Goal: Entertainment & Leisure: Consume media (video, audio)

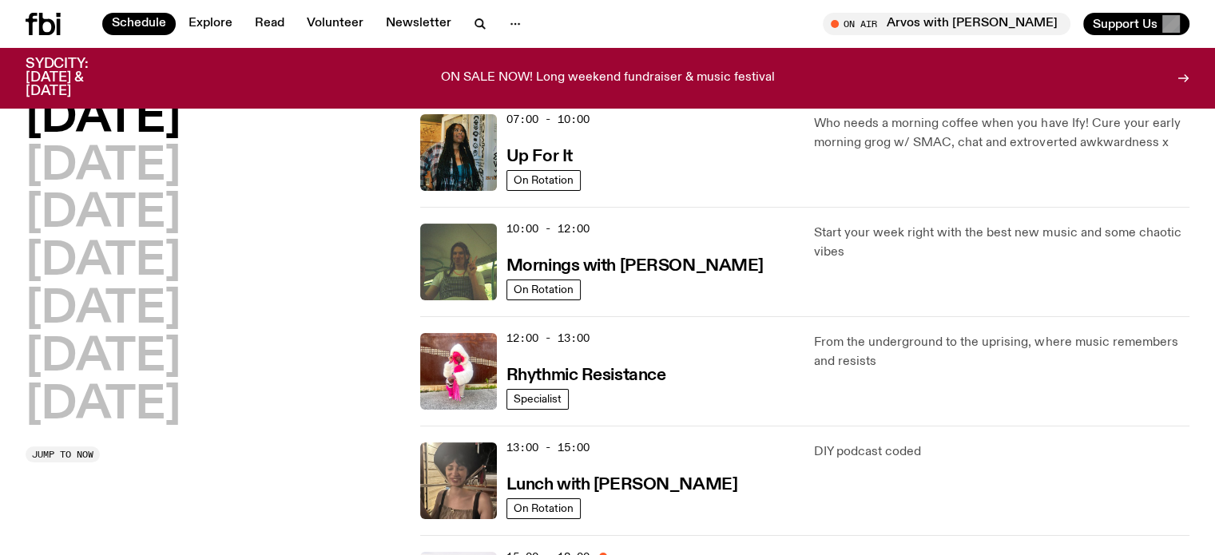
scroll to position [153, 0]
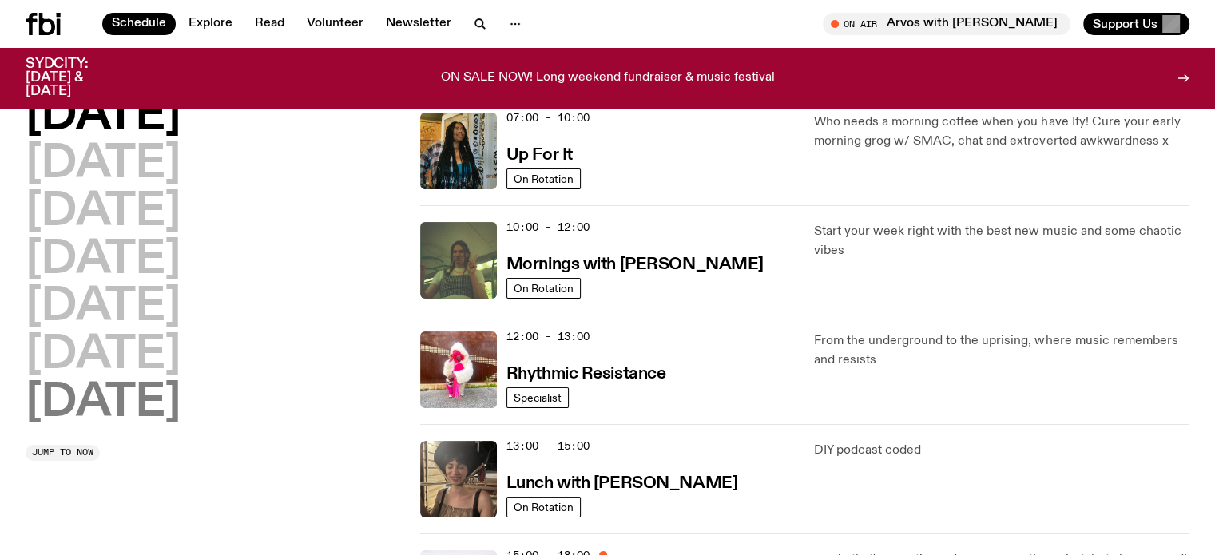
click at [133, 389] on h2 "Sunday" at bounding box center [103, 403] width 155 height 45
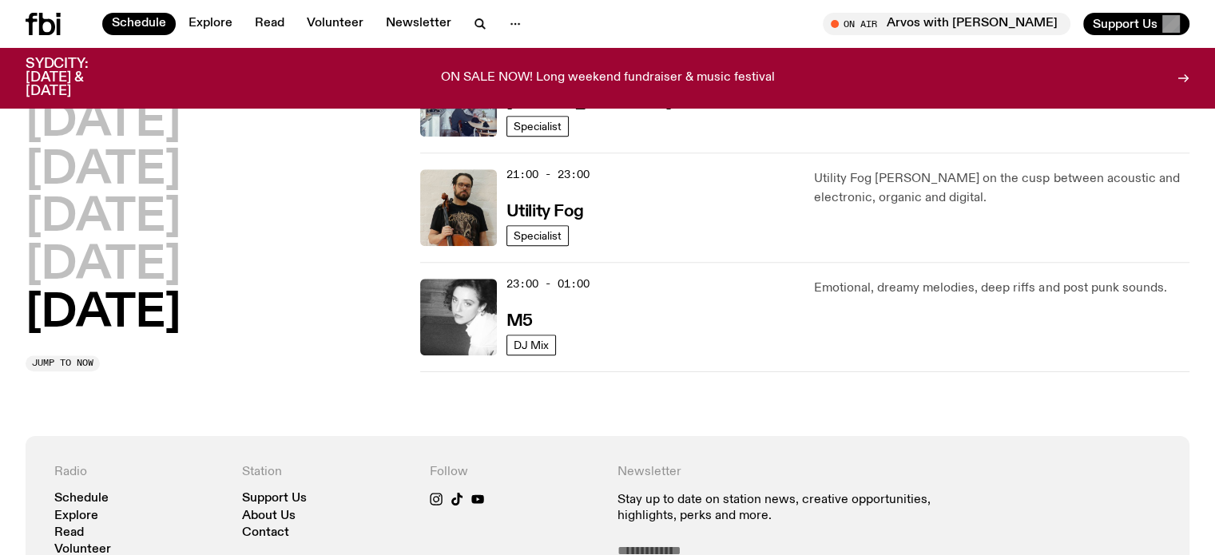
scroll to position [1163, 0]
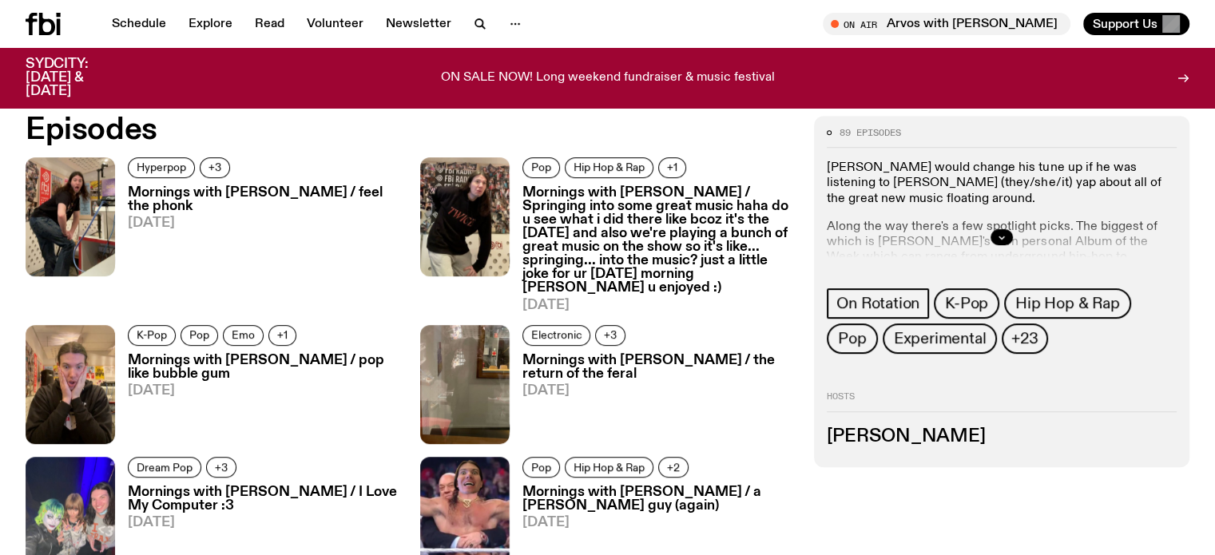
scroll to position [792, 0]
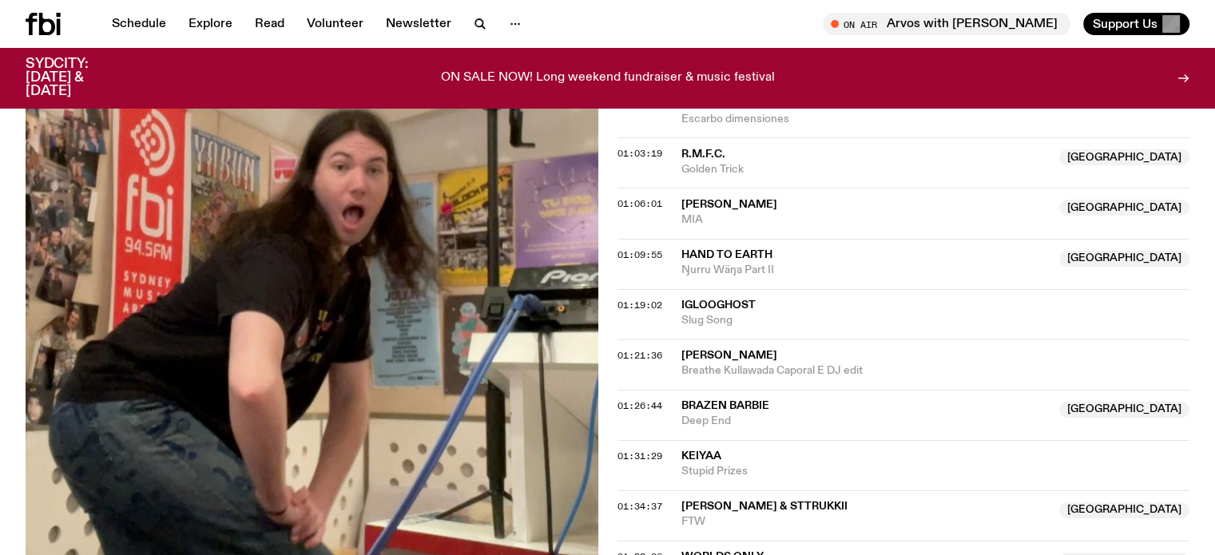
scroll to position [1268, 0]
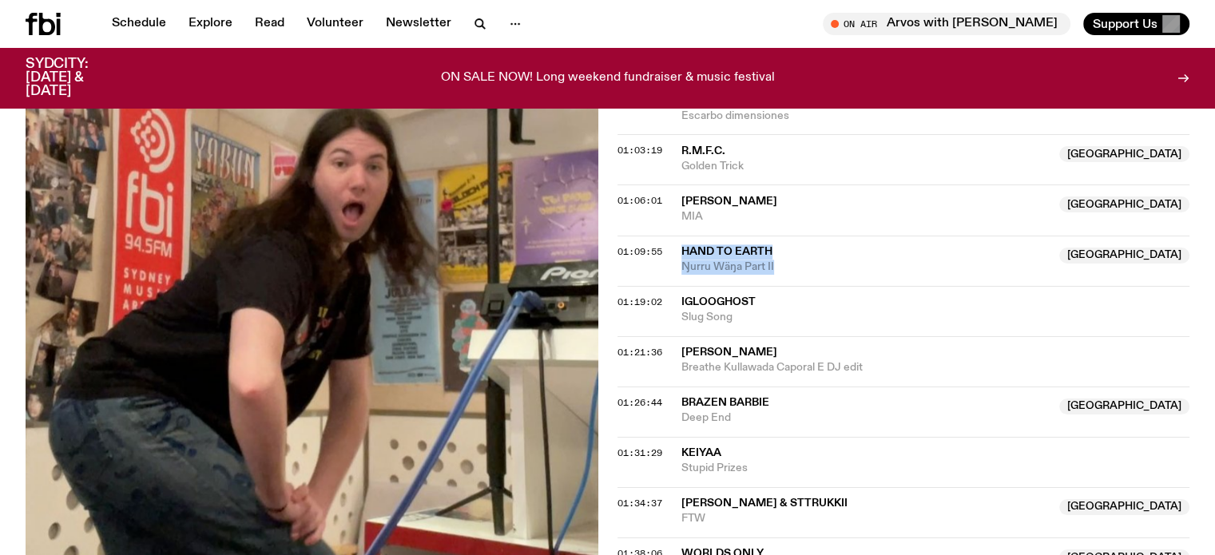
drag, startPoint x: 768, startPoint y: 243, endPoint x: 680, endPoint y: 228, distance: 89.0
click at [681, 244] on div "Hand To Earth Australia Ŋurru Wäŋa Part II" at bounding box center [865, 259] width 369 height 30
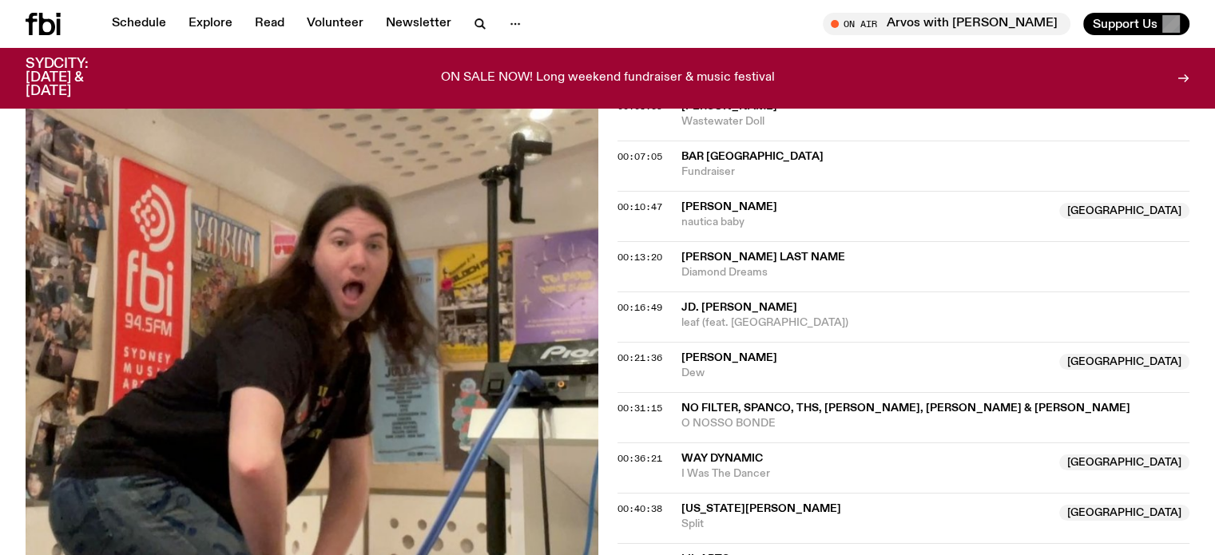
scroll to position [629, 0]
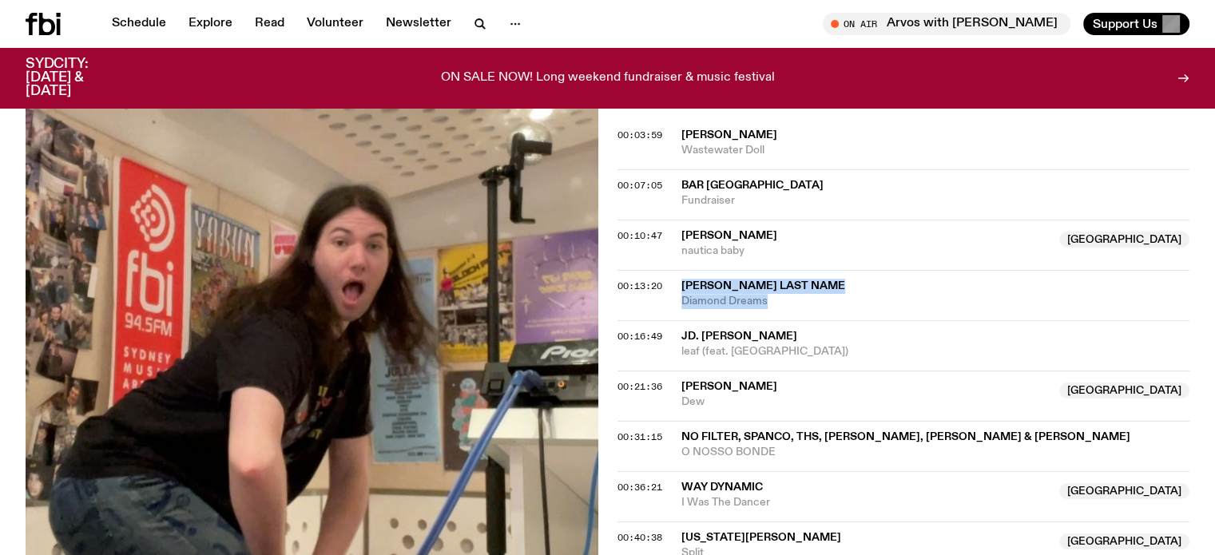
drag, startPoint x: 769, startPoint y: 282, endPoint x: 672, endPoint y: 263, distance: 98.5
click at [673, 270] on div "00:13:20 Jennifers Last Name Diamond Dreams" at bounding box center [903, 295] width 573 height 50
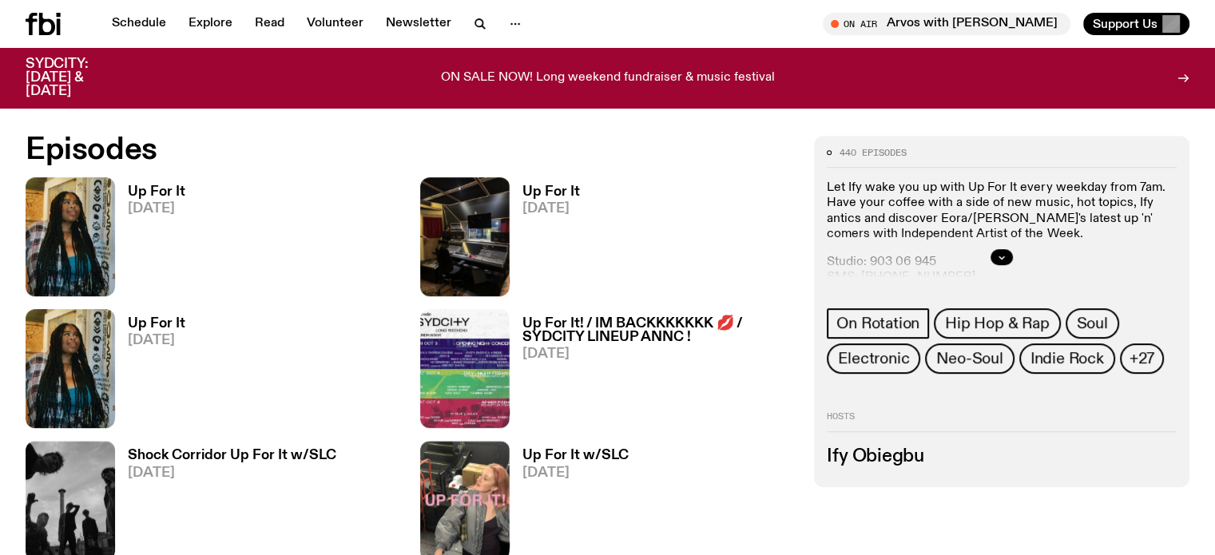
scroll to position [796, 0]
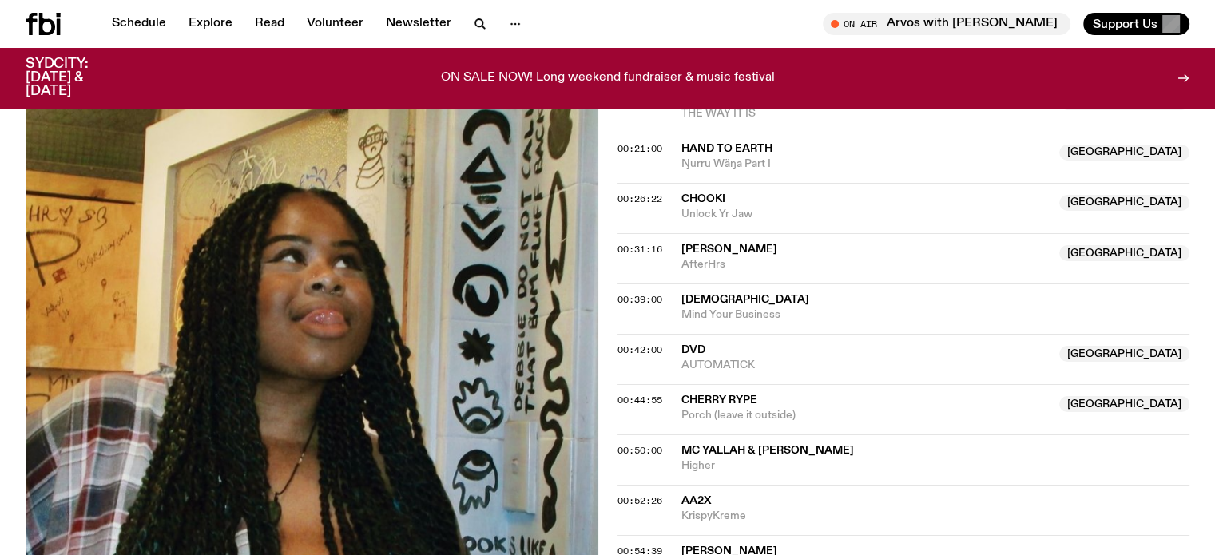
scroll to position [795, 0]
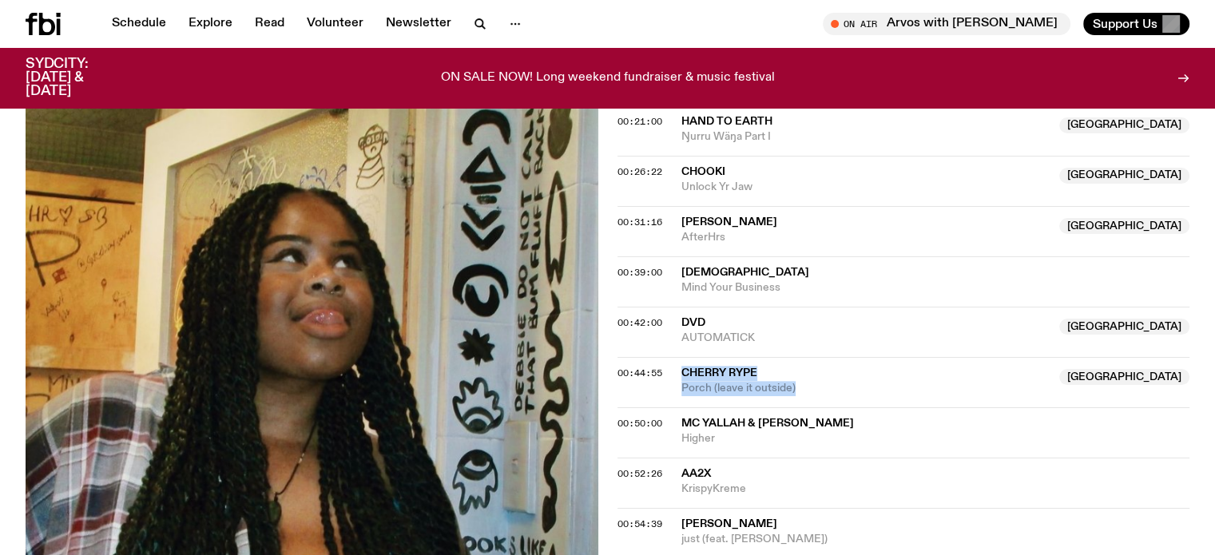
drag, startPoint x: 795, startPoint y: 383, endPoint x: 675, endPoint y: 363, distance: 121.3
click at [675, 363] on div "00:44:55 Cherry Rype NSW Porch (leave it outside) NSW" at bounding box center [903, 382] width 573 height 50
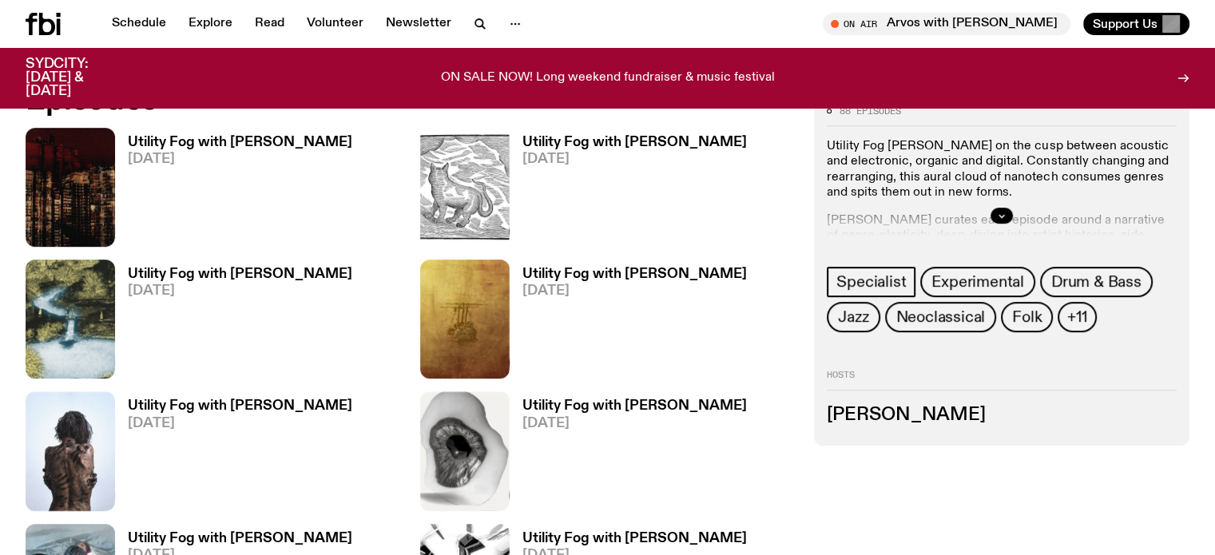
scroll to position [792, 0]
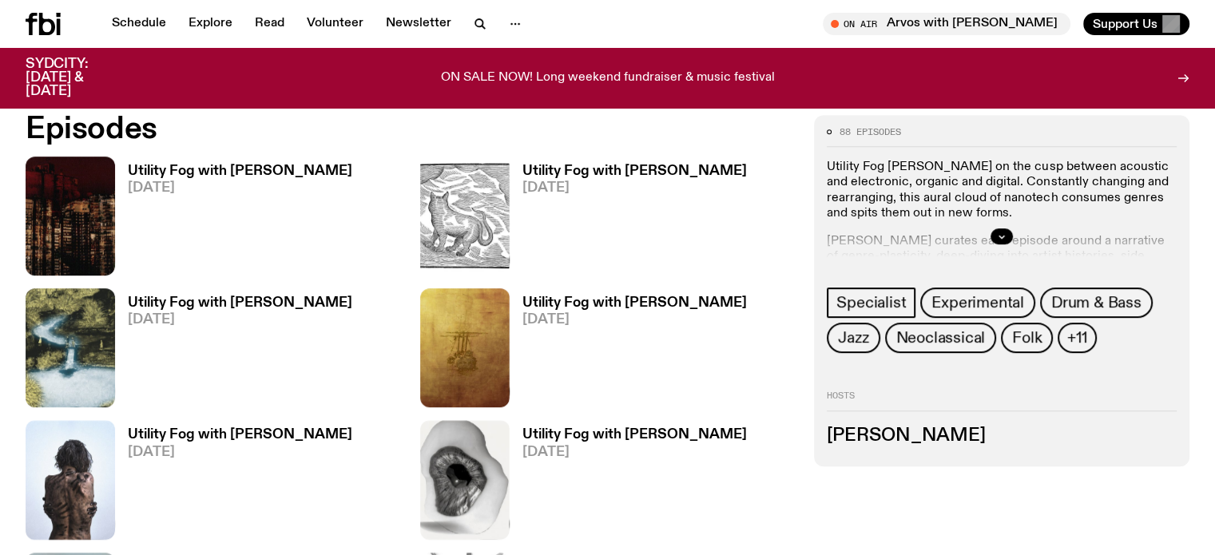
click at [177, 178] on h3 "Utility Fog with [PERSON_NAME]" at bounding box center [240, 172] width 224 height 14
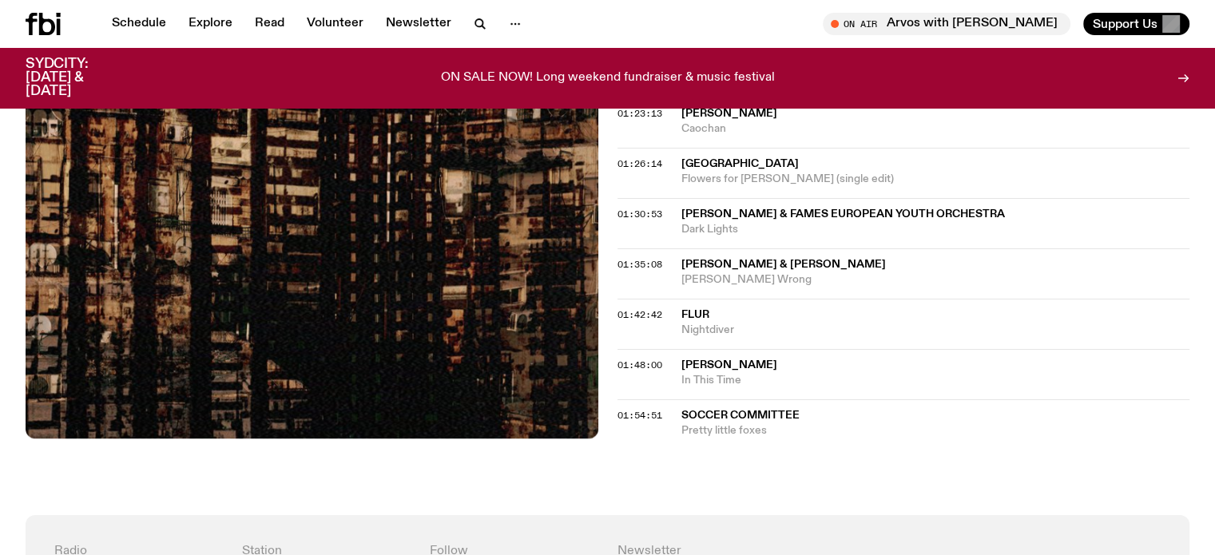
scroll to position [1755, 0]
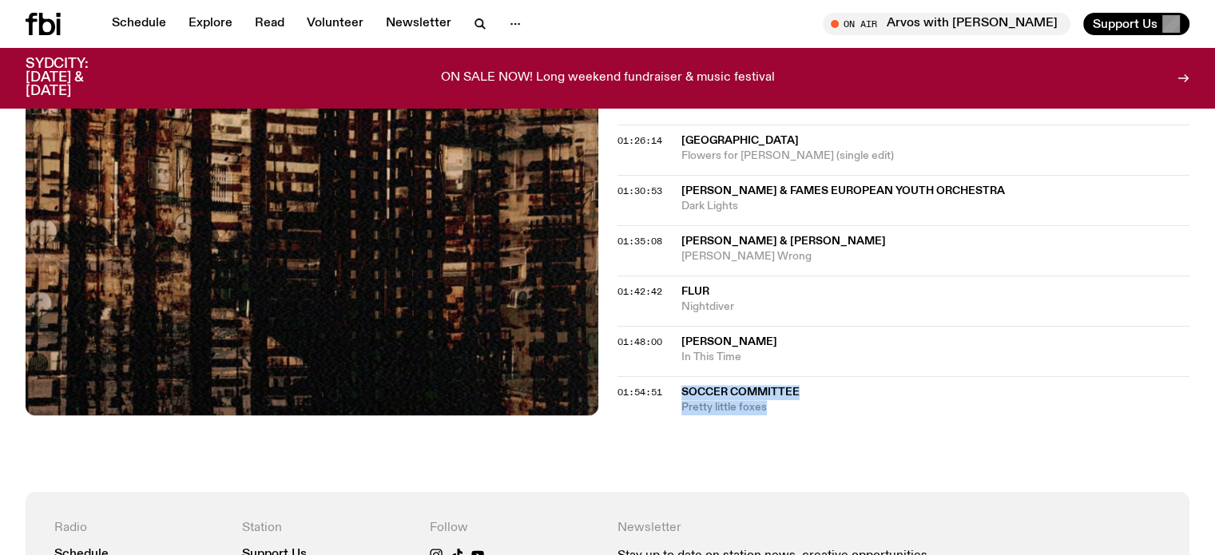
drag, startPoint x: 683, startPoint y: 311, endPoint x: 772, endPoint y: 331, distance: 90.9
click at [772, 385] on div "soccer Committee Pretty little foxes" at bounding box center [935, 400] width 509 height 30
drag, startPoint x: 704, startPoint y: 276, endPoint x: 672, endPoint y: 261, distance: 35.4
click at [672, 326] on div "01:48:00 [PERSON_NAME] In This Time" at bounding box center [903, 351] width 573 height 50
drag, startPoint x: 738, startPoint y: 229, endPoint x: 680, endPoint y: 212, distance: 60.9
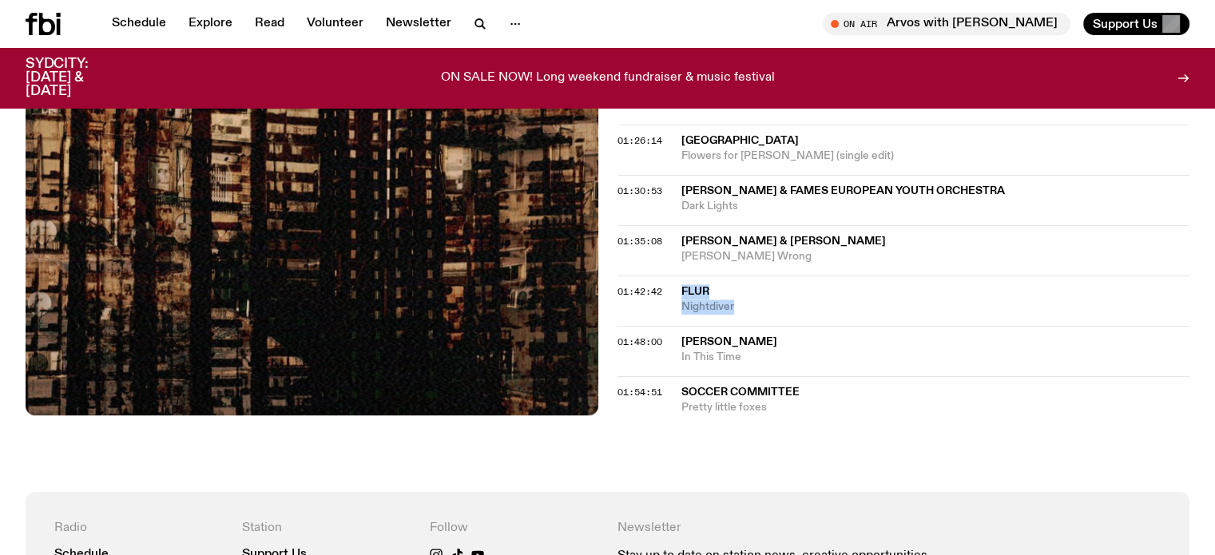
click at [680, 276] on div "01:42:42 Flur Nightdiver" at bounding box center [903, 301] width 573 height 50
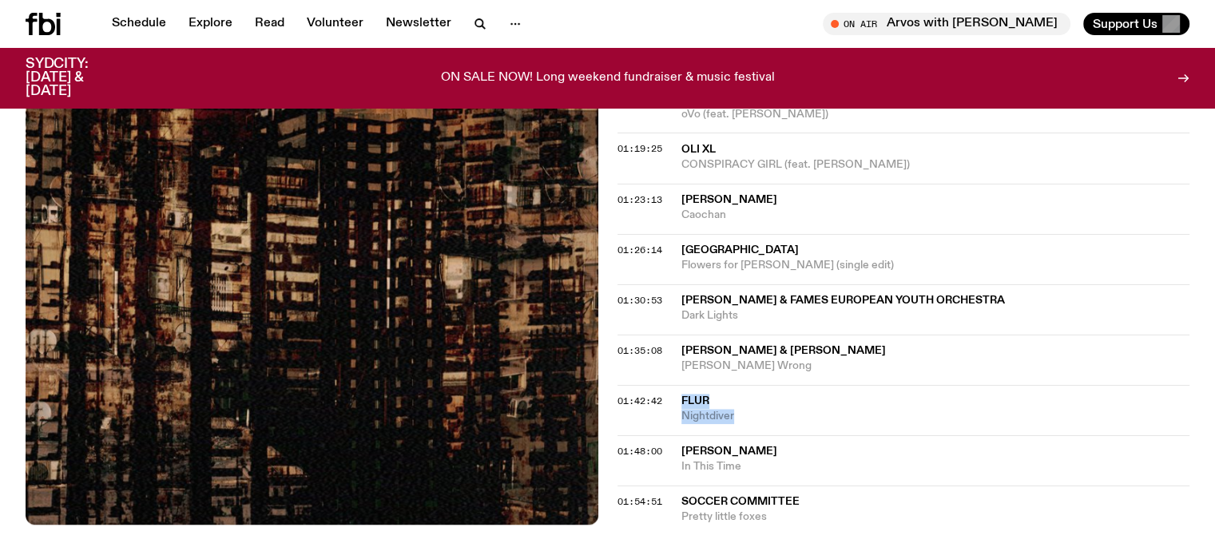
scroll to position [1595, 0]
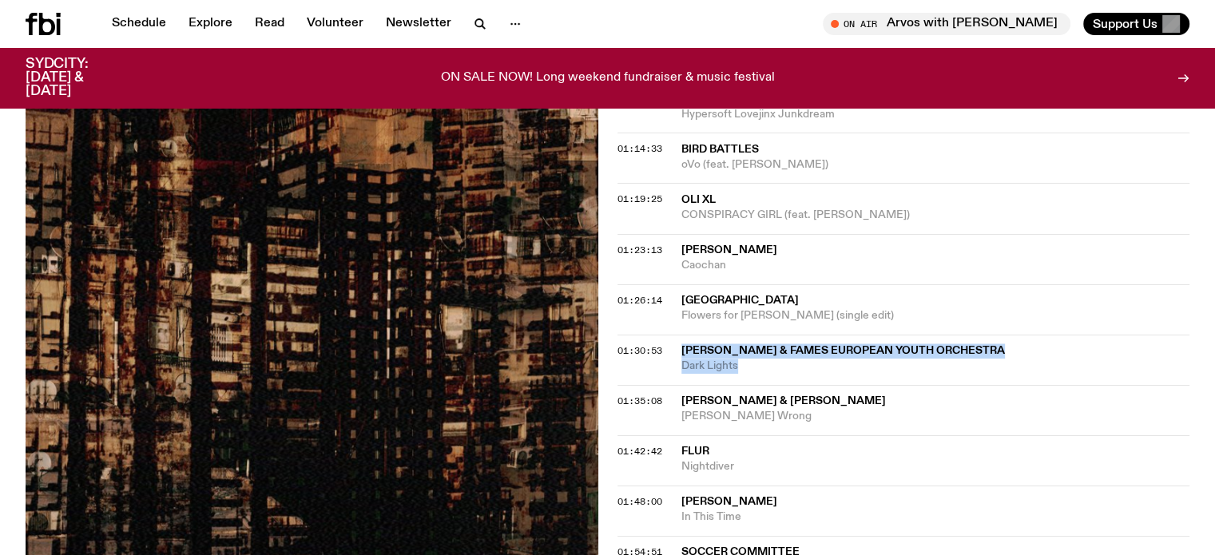
drag, startPoint x: 682, startPoint y: 271, endPoint x: 752, endPoint y: 289, distance: 71.9
click at [752, 343] on div "[PERSON_NAME] & FAMES European Youth Orchestra Dark Lights" at bounding box center [935, 358] width 509 height 30
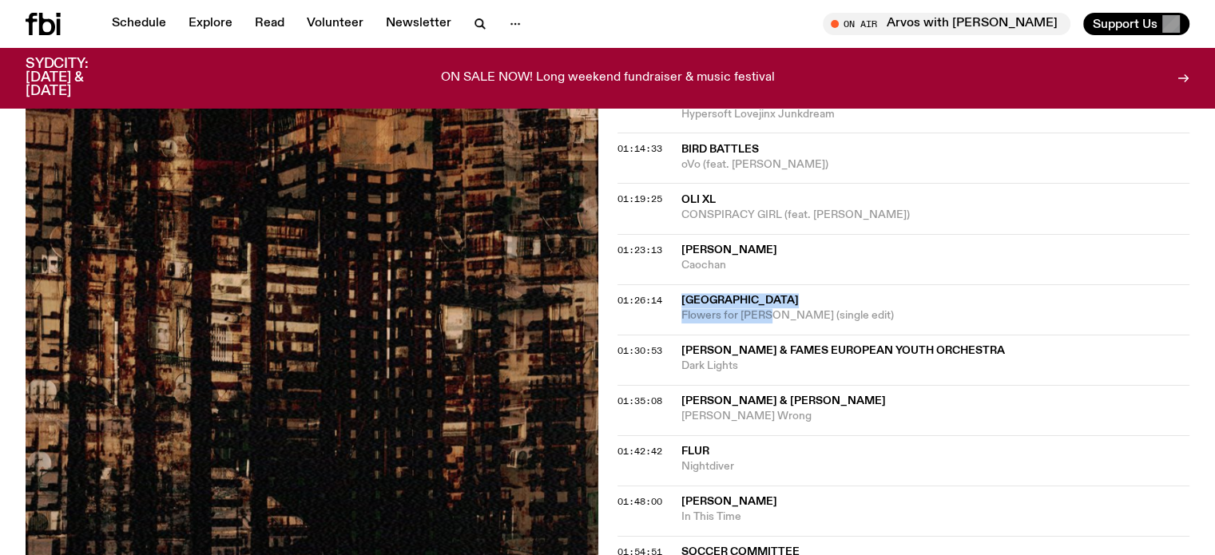
drag, startPoint x: 684, startPoint y: 224, endPoint x: 767, endPoint y: 239, distance: 84.4
click at [767, 293] on div "Blue Lake Flowers for [PERSON_NAME] (single edit)" at bounding box center [935, 308] width 509 height 30
